Goal: Task Accomplishment & Management: Use online tool/utility

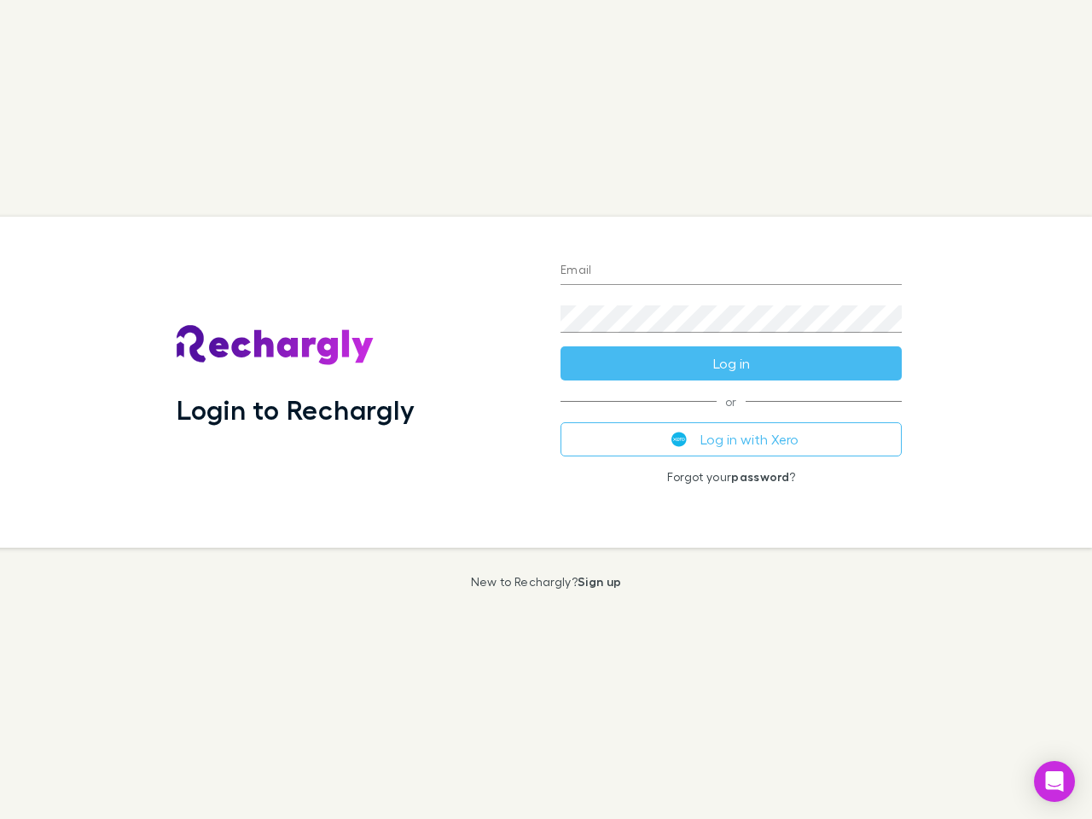
click at [546, 410] on div "Login to Rechargly" at bounding box center [355, 382] width 384 height 331
click at [731, 271] on input "Email" at bounding box center [731, 271] width 341 height 27
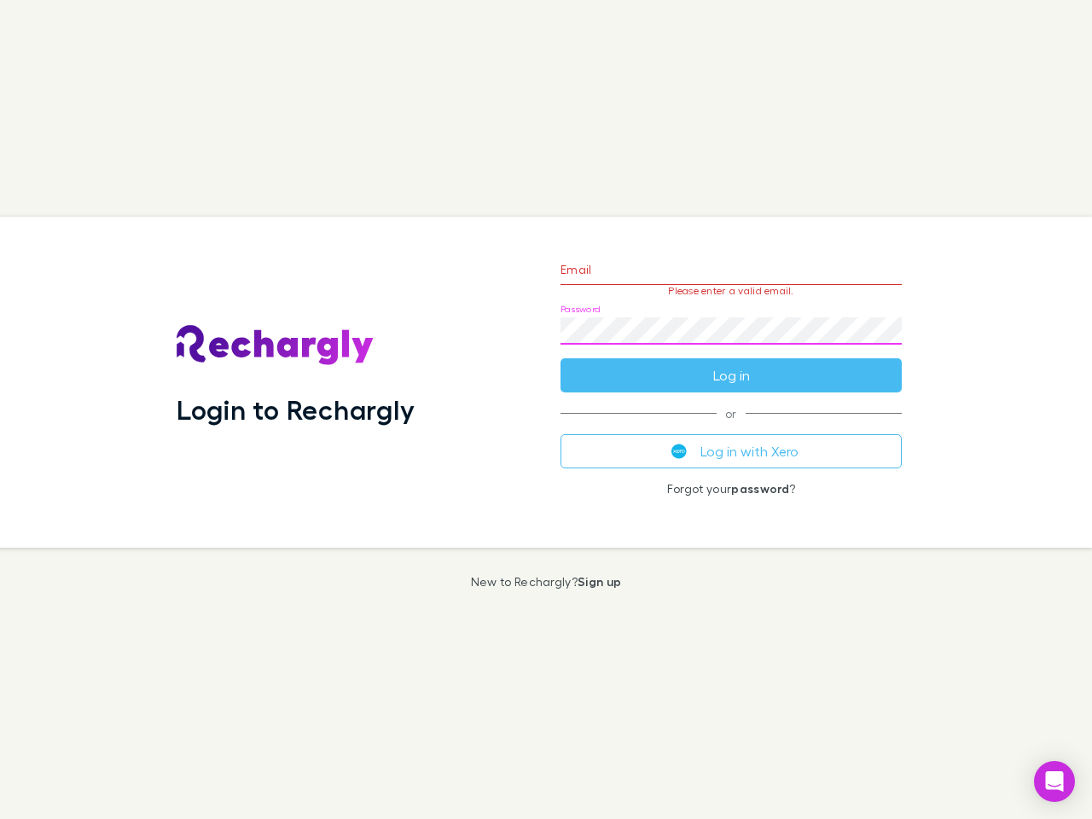
click at [731, 364] on form "Email Please enter a valid email. Password Log in" at bounding box center [731, 318] width 341 height 148
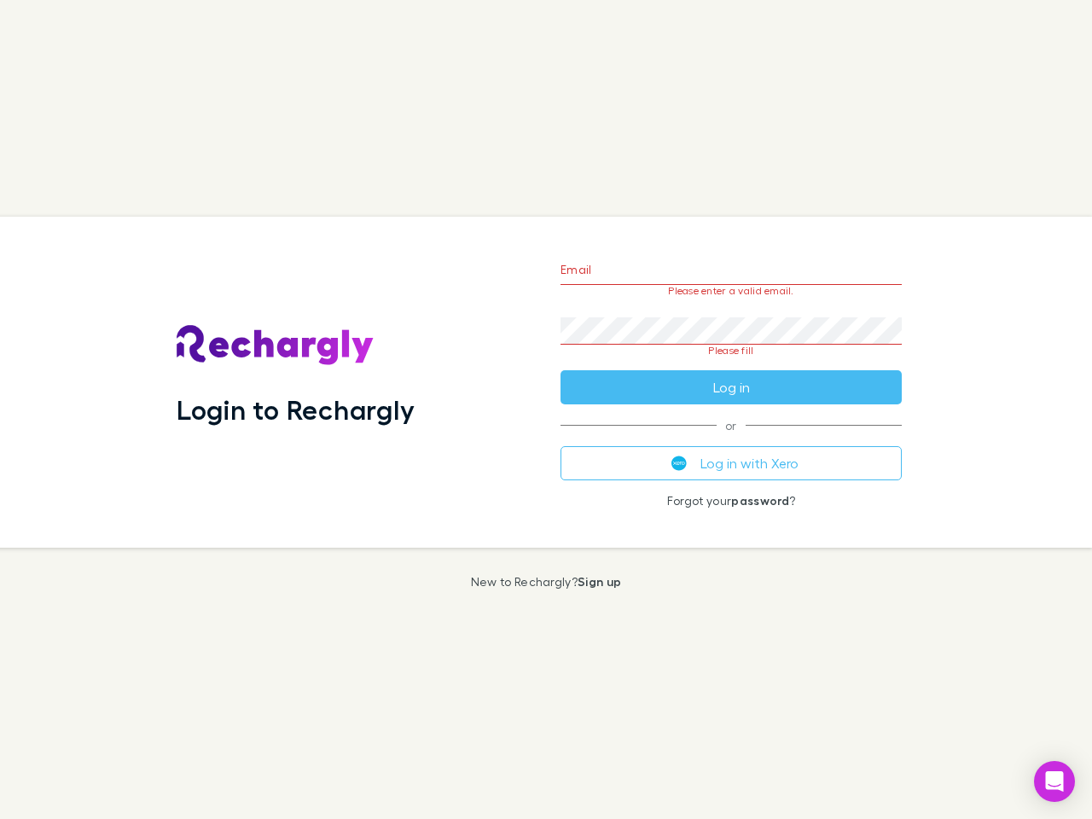
click at [731, 439] on div "Email Please enter a valid email. Password Please fill Log in or Log in with Xe…" at bounding box center [731, 382] width 369 height 331
click at [1055, 782] on icon "Open Intercom Messenger" at bounding box center [1055, 781] width 18 height 20
